Goal: Navigation & Orientation: Go to known website

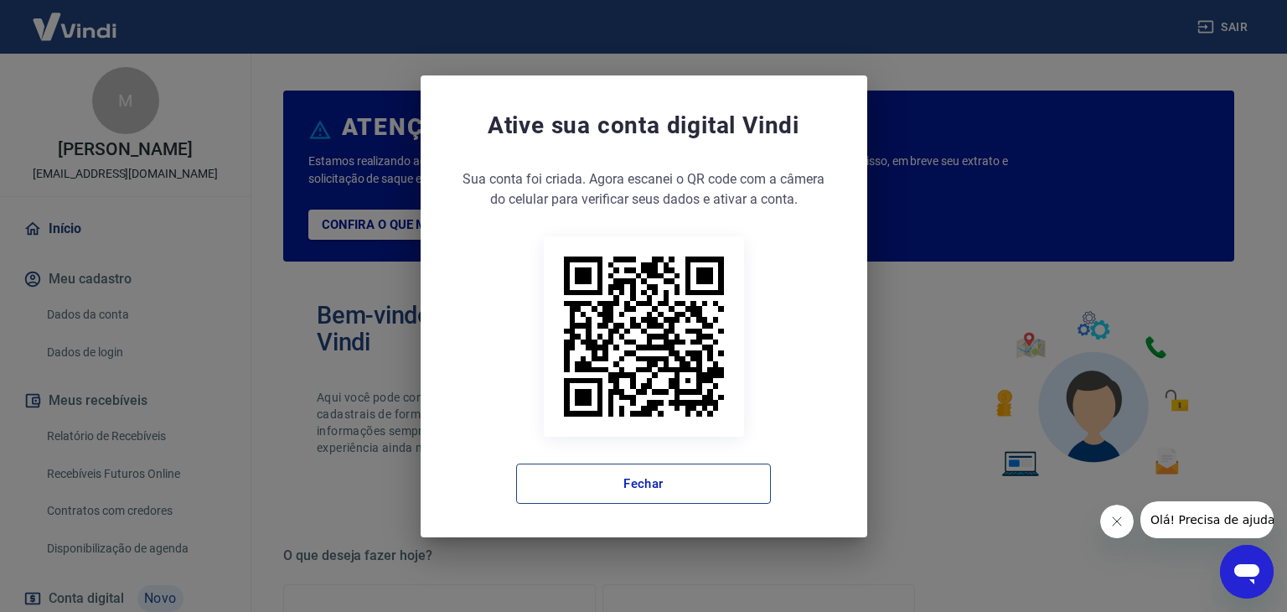
click at [651, 477] on button "Fechar" at bounding box center [643, 483] width 255 height 40
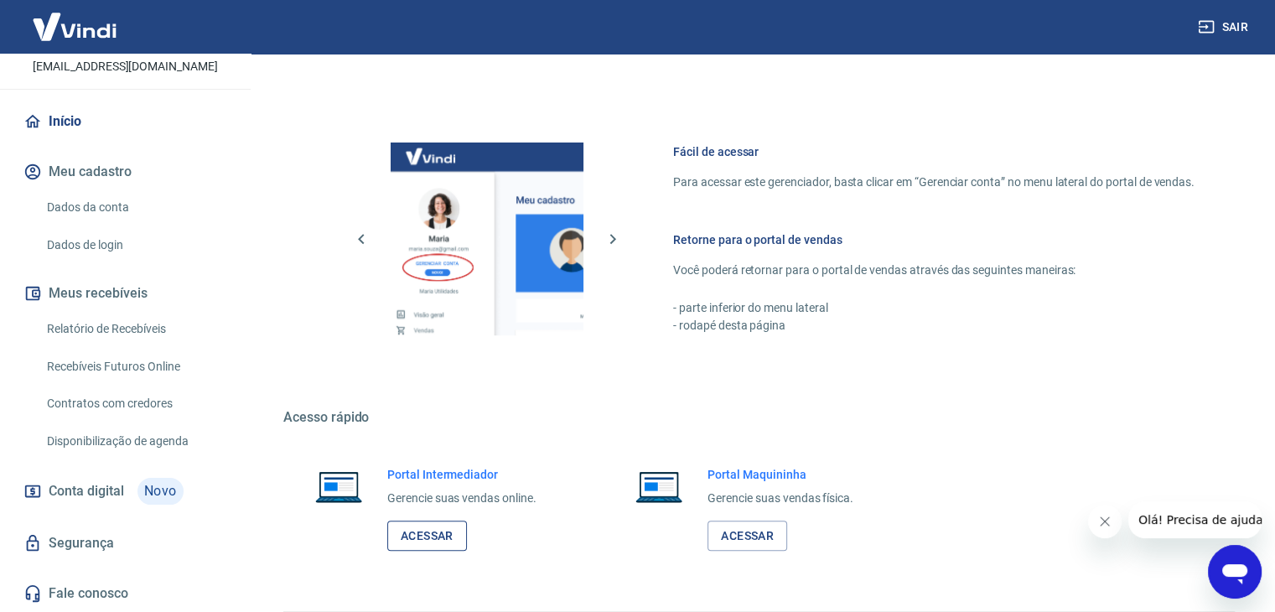
scroll to position [885, 0]
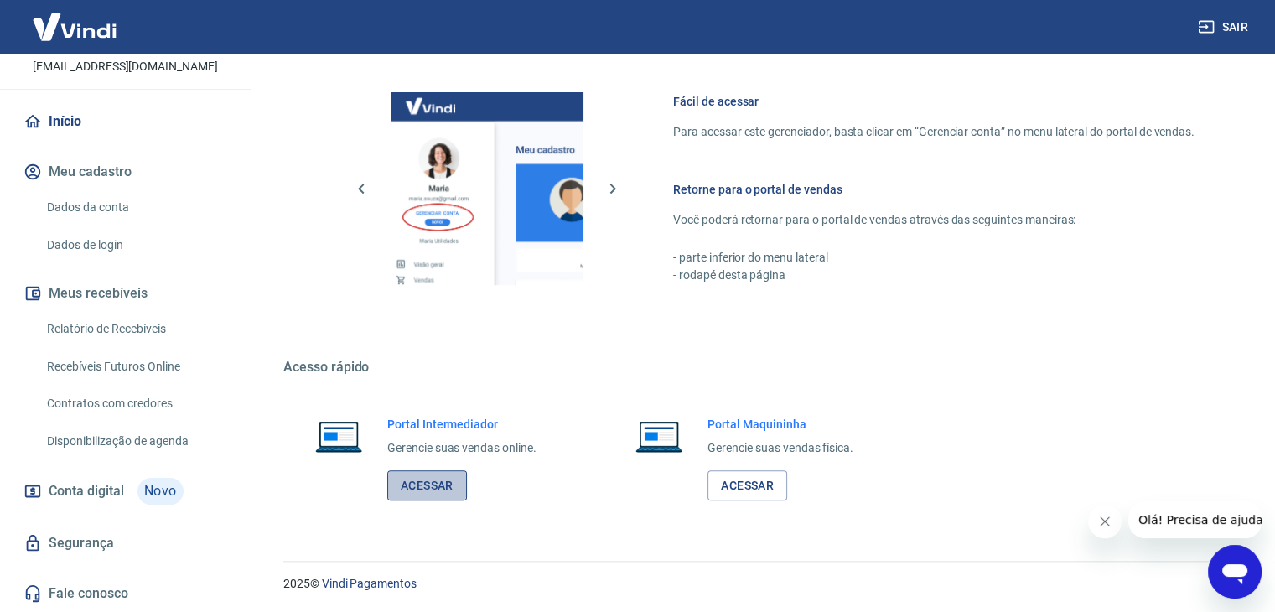
click at [416, 484] on link "Acessar" at bounding box center [427, 485] width 80 height 31
